Goal: Use online tool/utility: Use online tool/utility

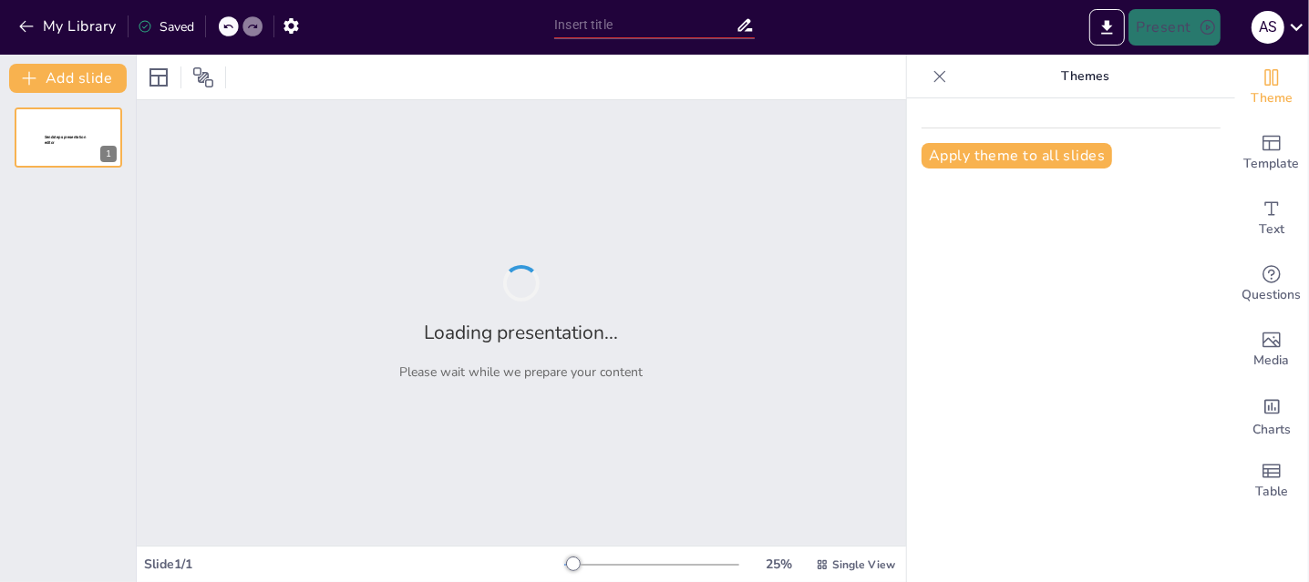
type input "Imported La Gestión Directiva en las Escuelas Telesecundarias de.pptx"
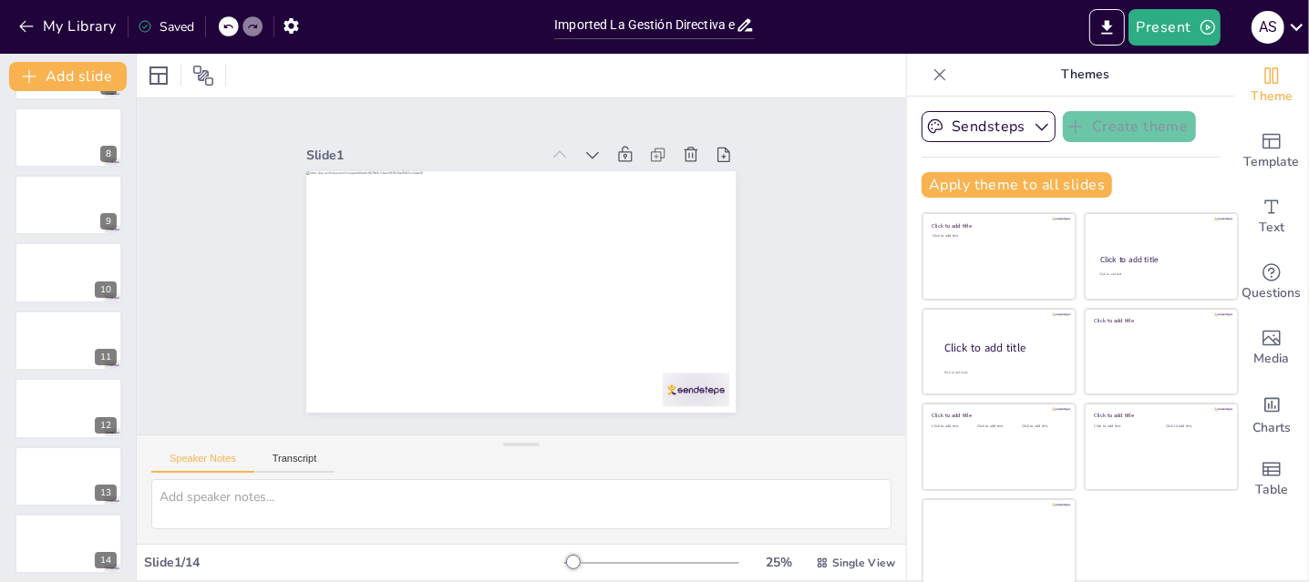
scroll to position [476, 0]
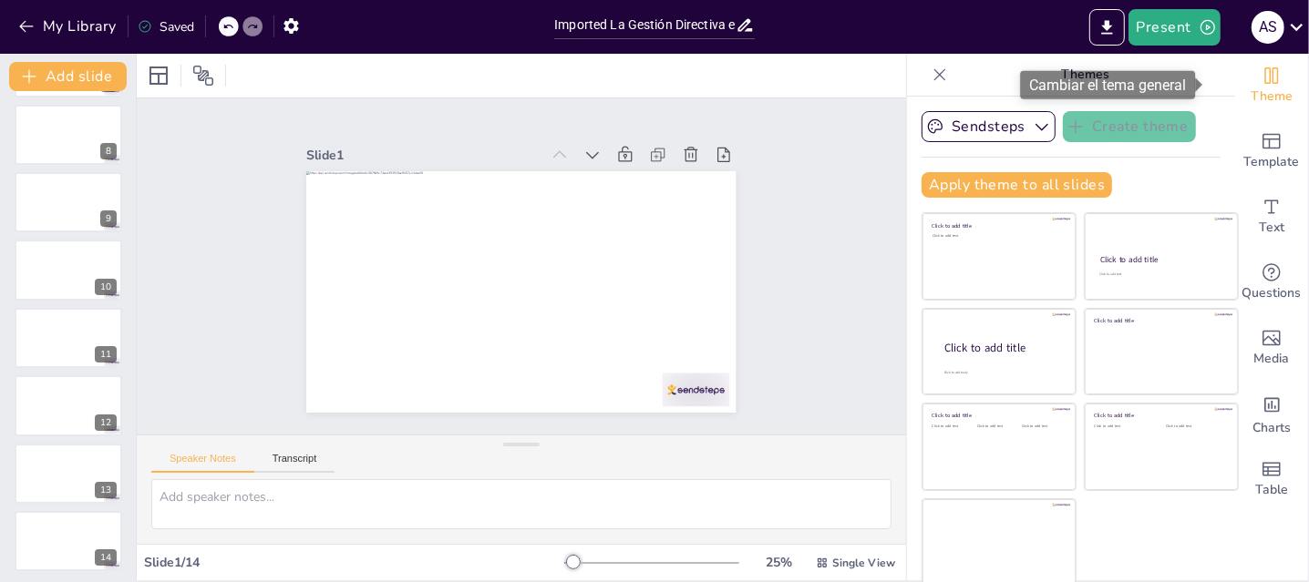
click at [1265, 76] on icon "Change the overall theme" at bounding box center [1272, 75] width 14 height 16
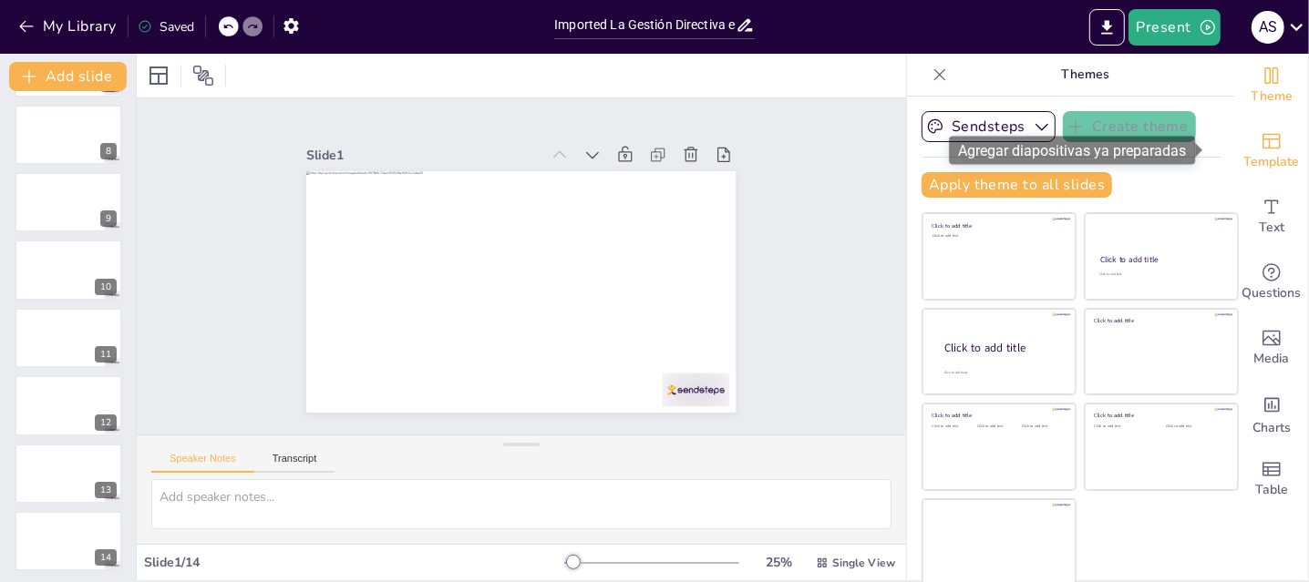
click at [1249, 166] on span "Template" at bounding box center [1272, 162] width 56 height 20
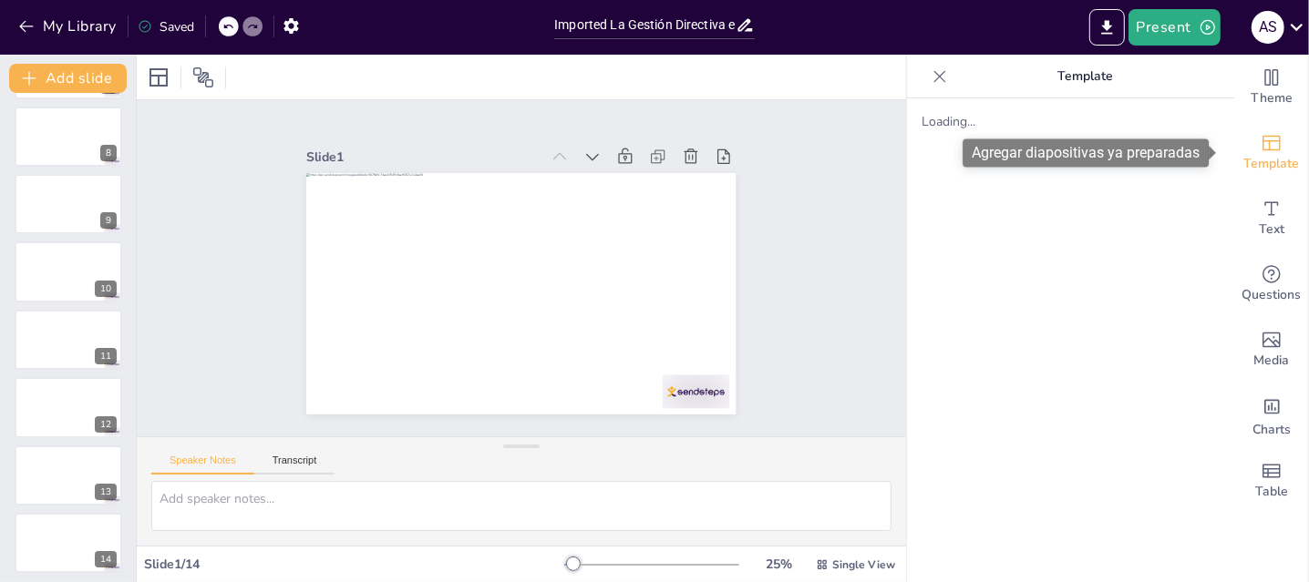
scroll to position [0, 0]
click at [1249, 163] on span "Template" at bounding box center [1272, 164] width 56 height 20
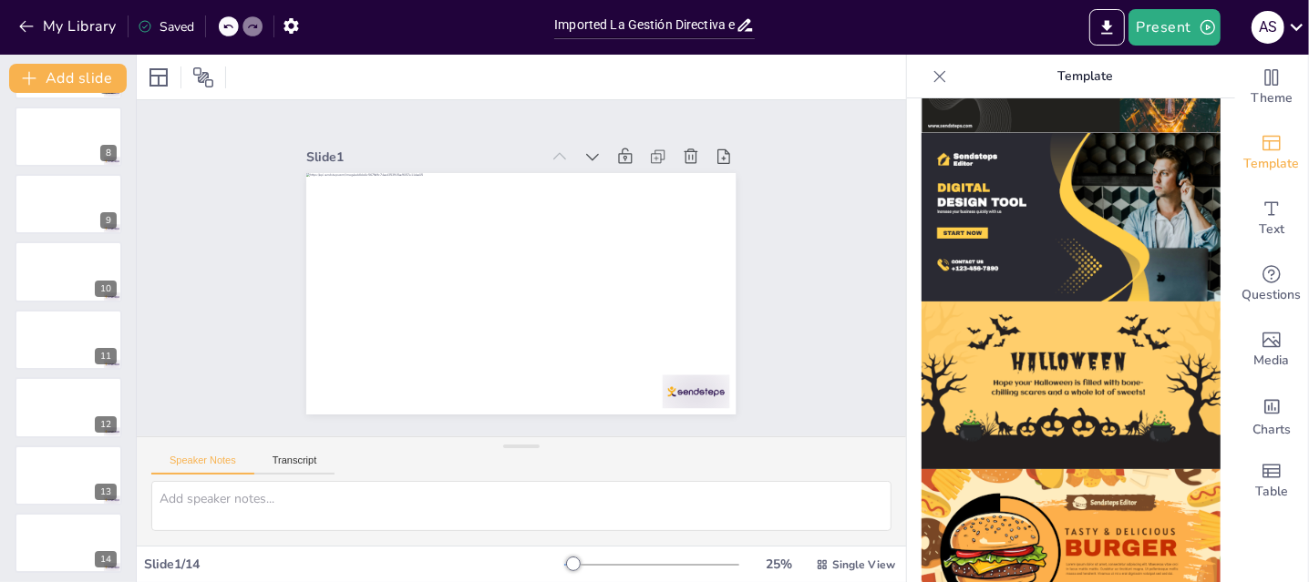
scroll to position [629, 0]
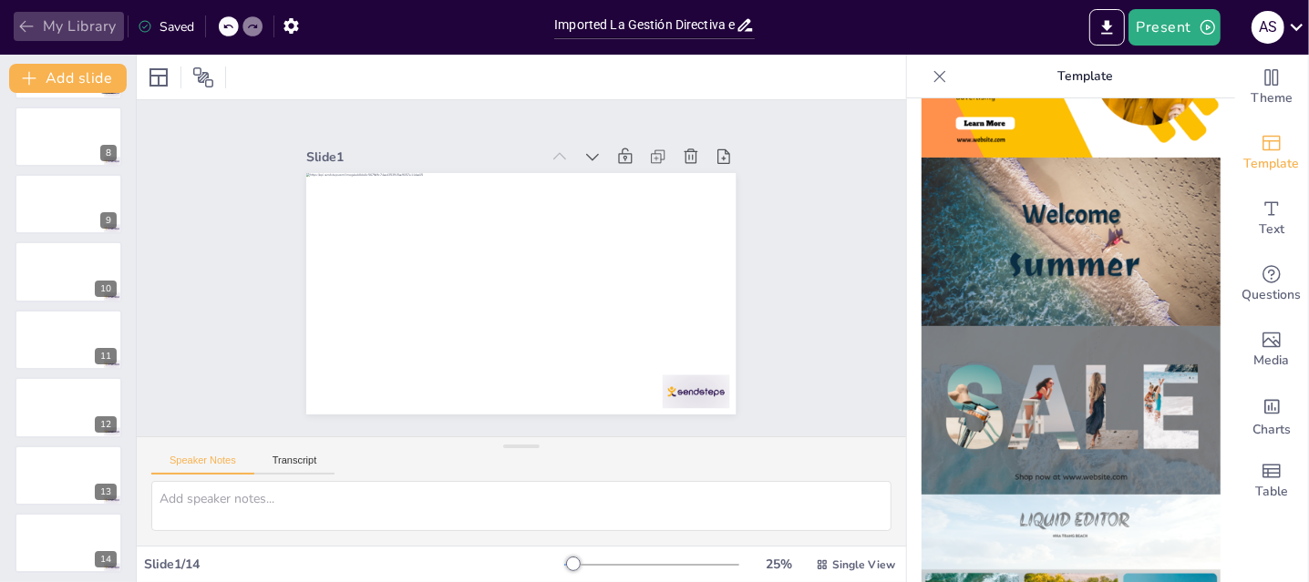
click at [28, 25] on icon "button" at bounding box center [26, 26] width 18 height 18
